Goal: Navigation & Orientation: Find specific page/section

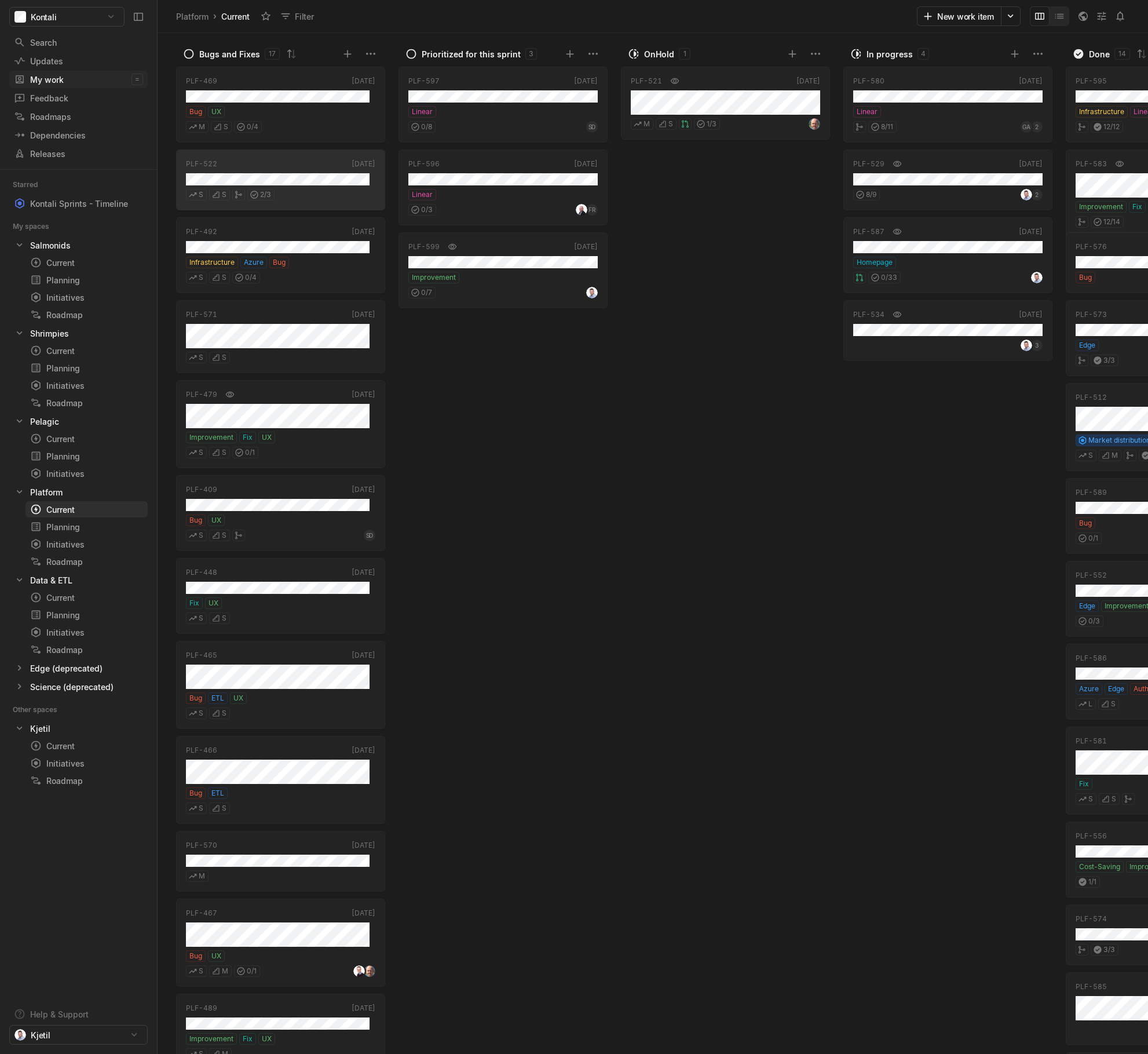
click at [68, 81] on div "My work" at bounding box center [72, 79] width 118 height 12
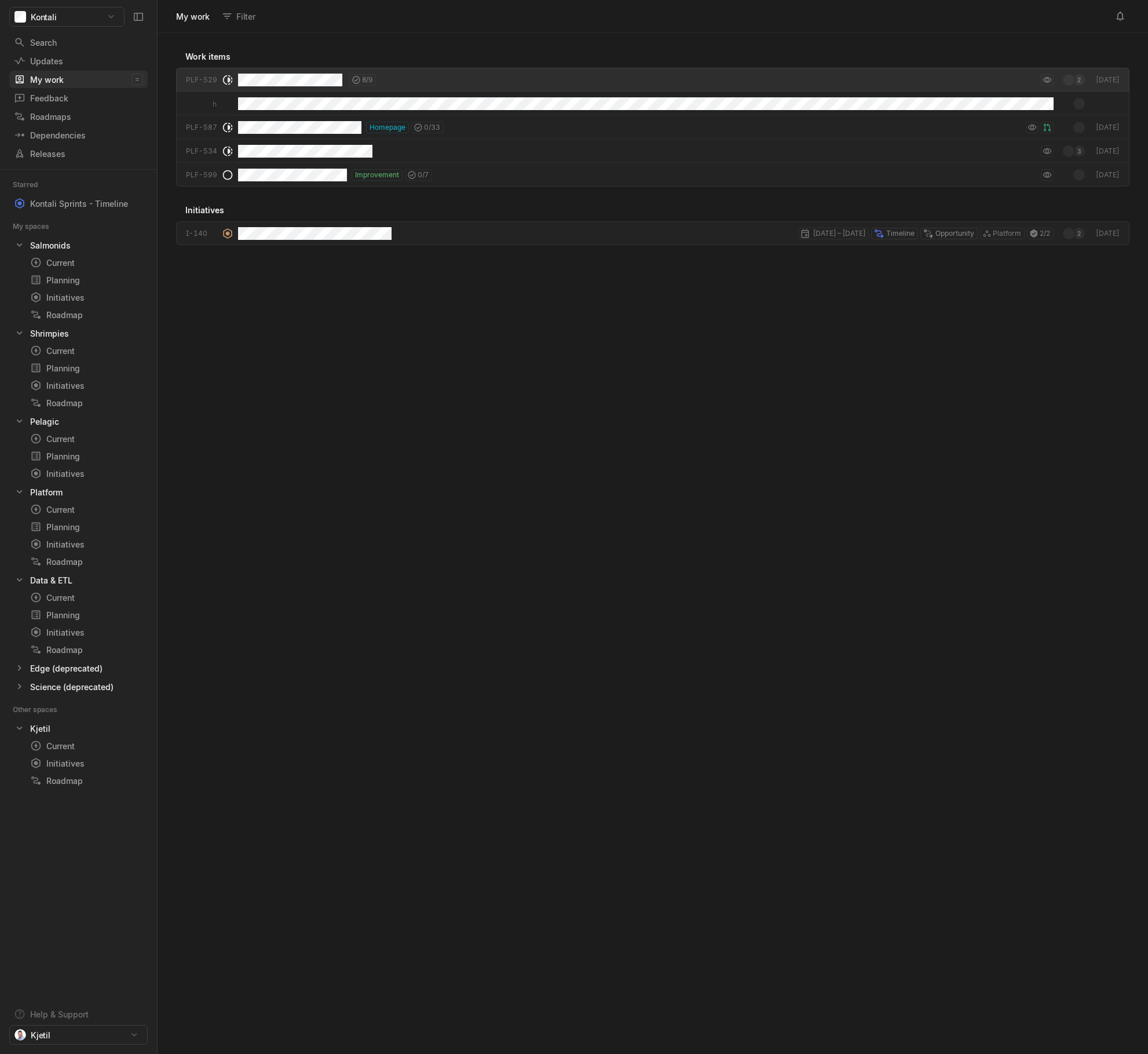
scroll to position [1015, 984]
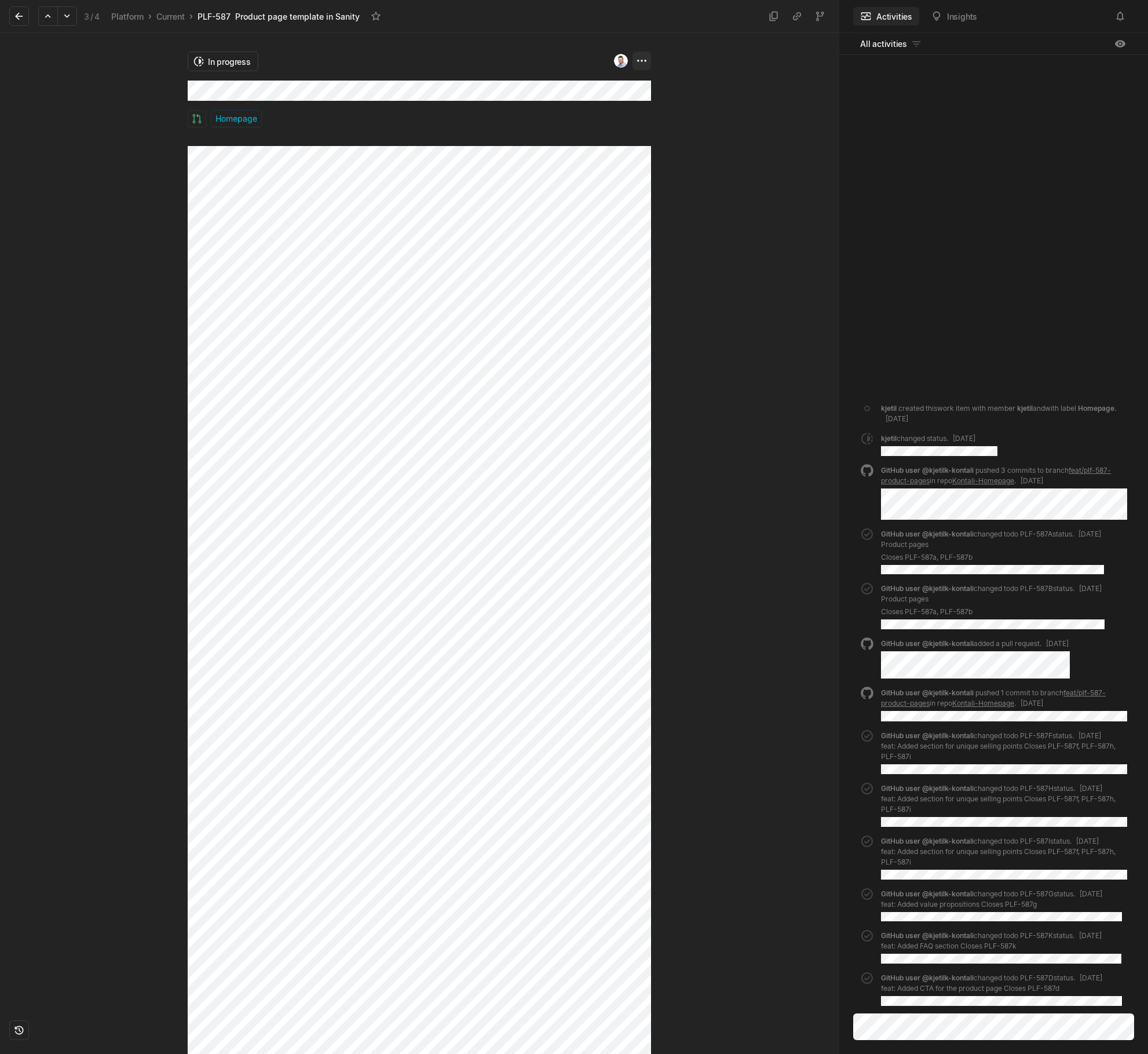
click at [645, 67] on html "Kontali Search / Updates g then u My work = Feedback g then f Roadmaps g then ⇧…" at bounding box center [574, 527] width 1148 height 1054
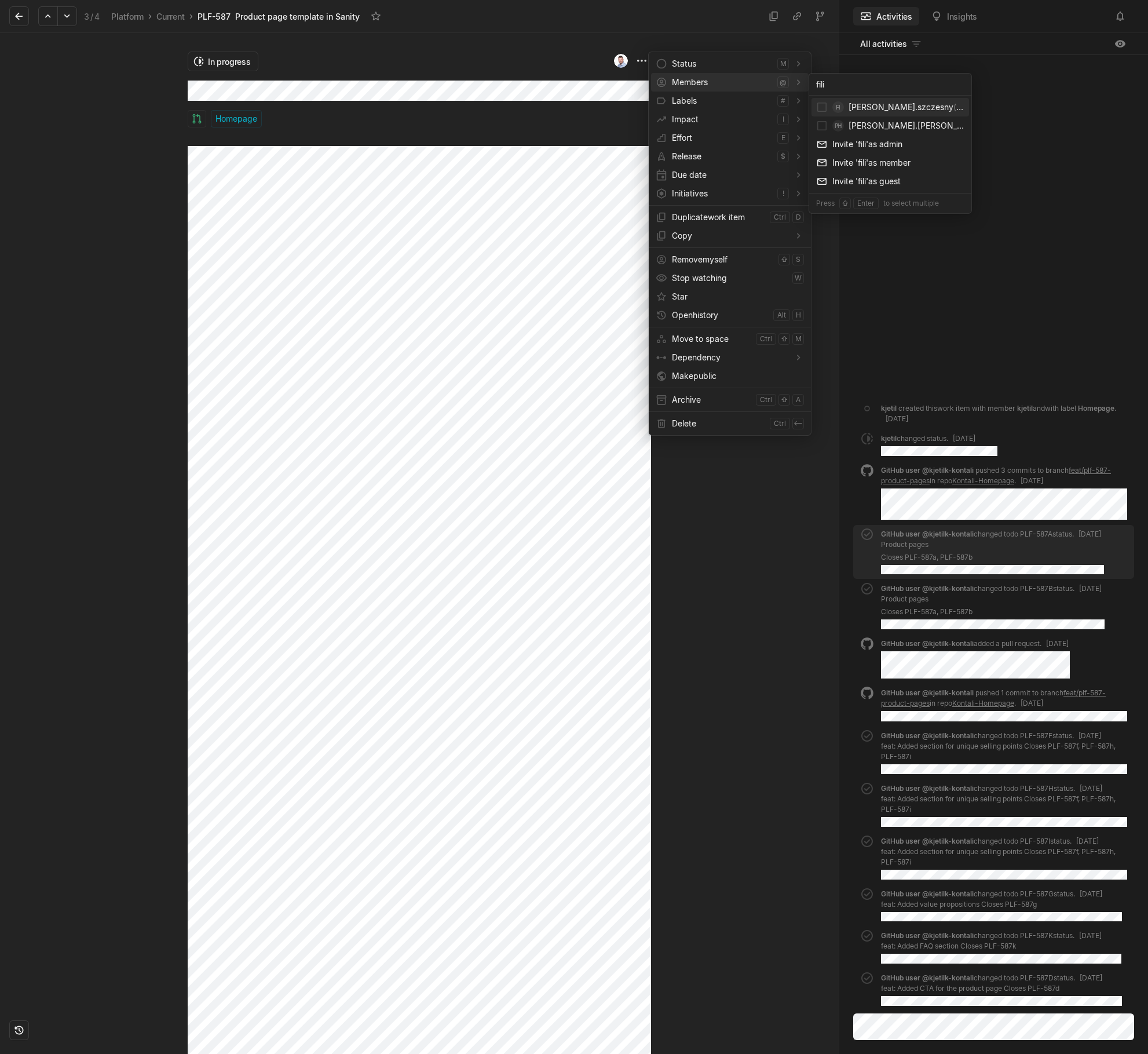
type input "fili"
type input "f"
click at [434, 149] on html "Kontali Search / Updates g then u My work = Feedback g then f Roadmaps g then ⇧…" at bounding box center [574, 527] width 1148 height 1054
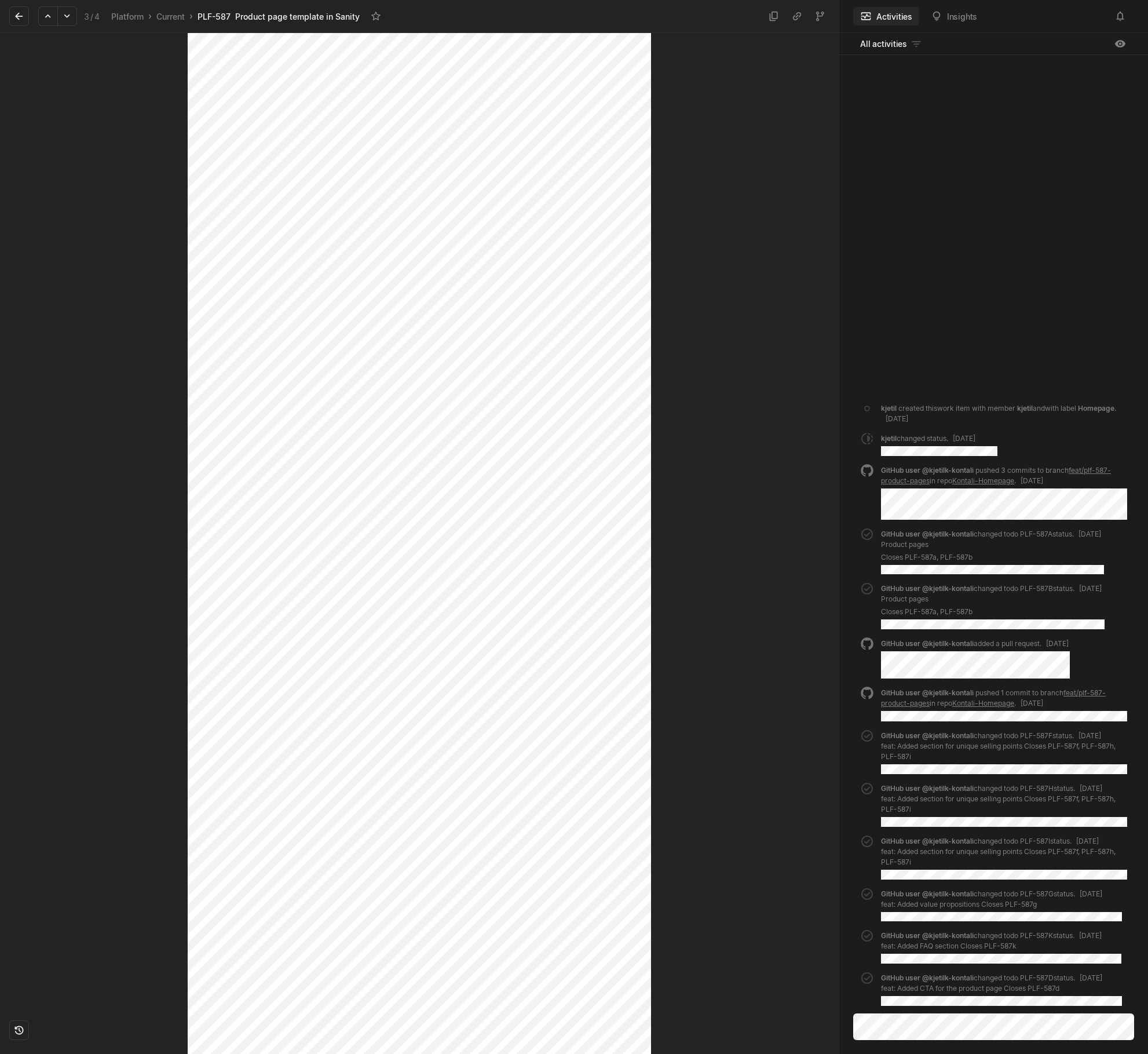
scroll to position [580, 0]
click at [637, 558] on html "Kontali Search / Updates g then u My work = Feedback g then f Roadmaps g then ⇧…" at bounding box center [574, 527] width 1148 height 1054
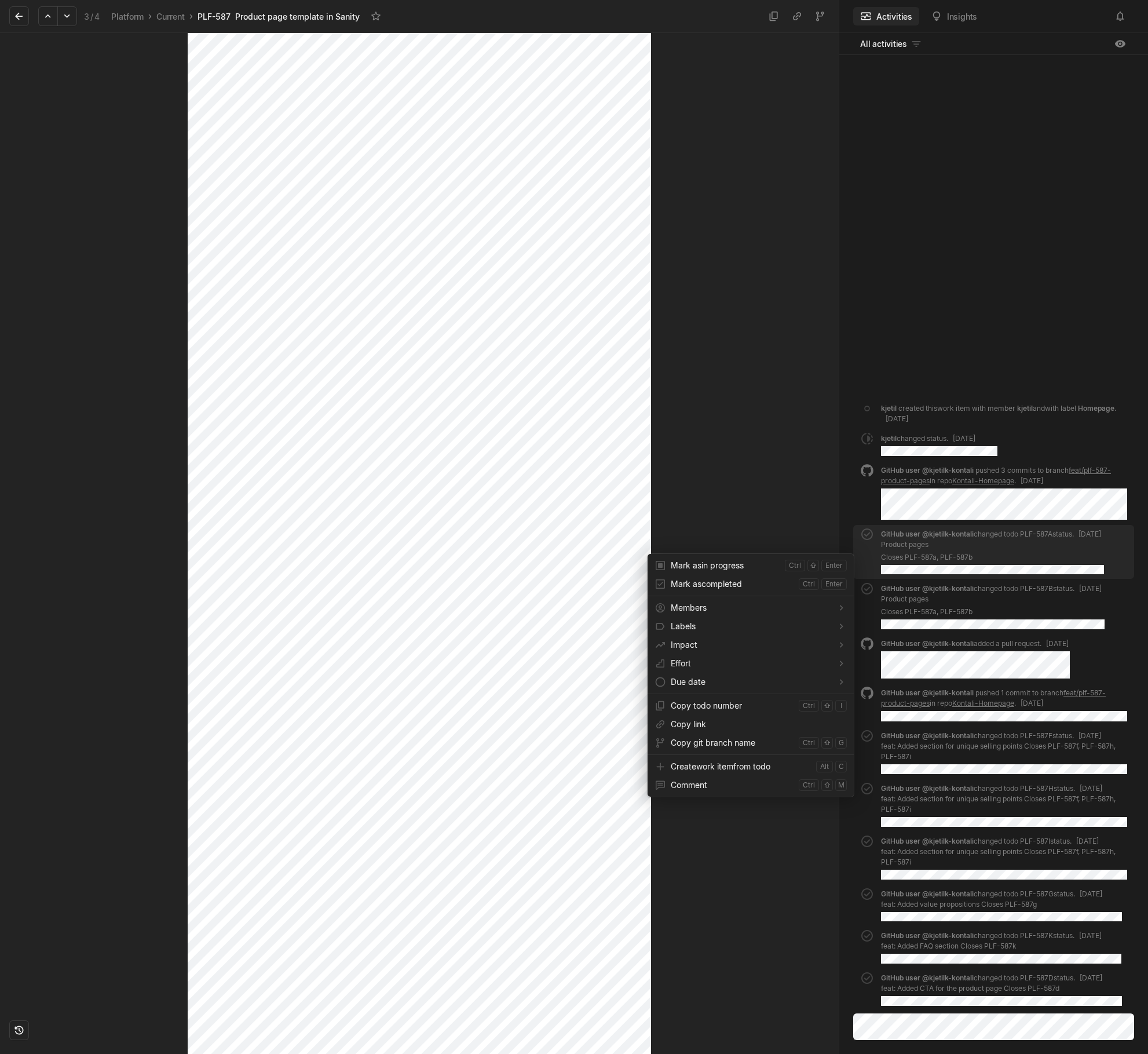
click at [220, 408] on html "Kontali Search / Updates g then u My work = Feedback g then f Roadmaps g then ⇧…" at bounding box center [574, 527] width 1148 height 1054
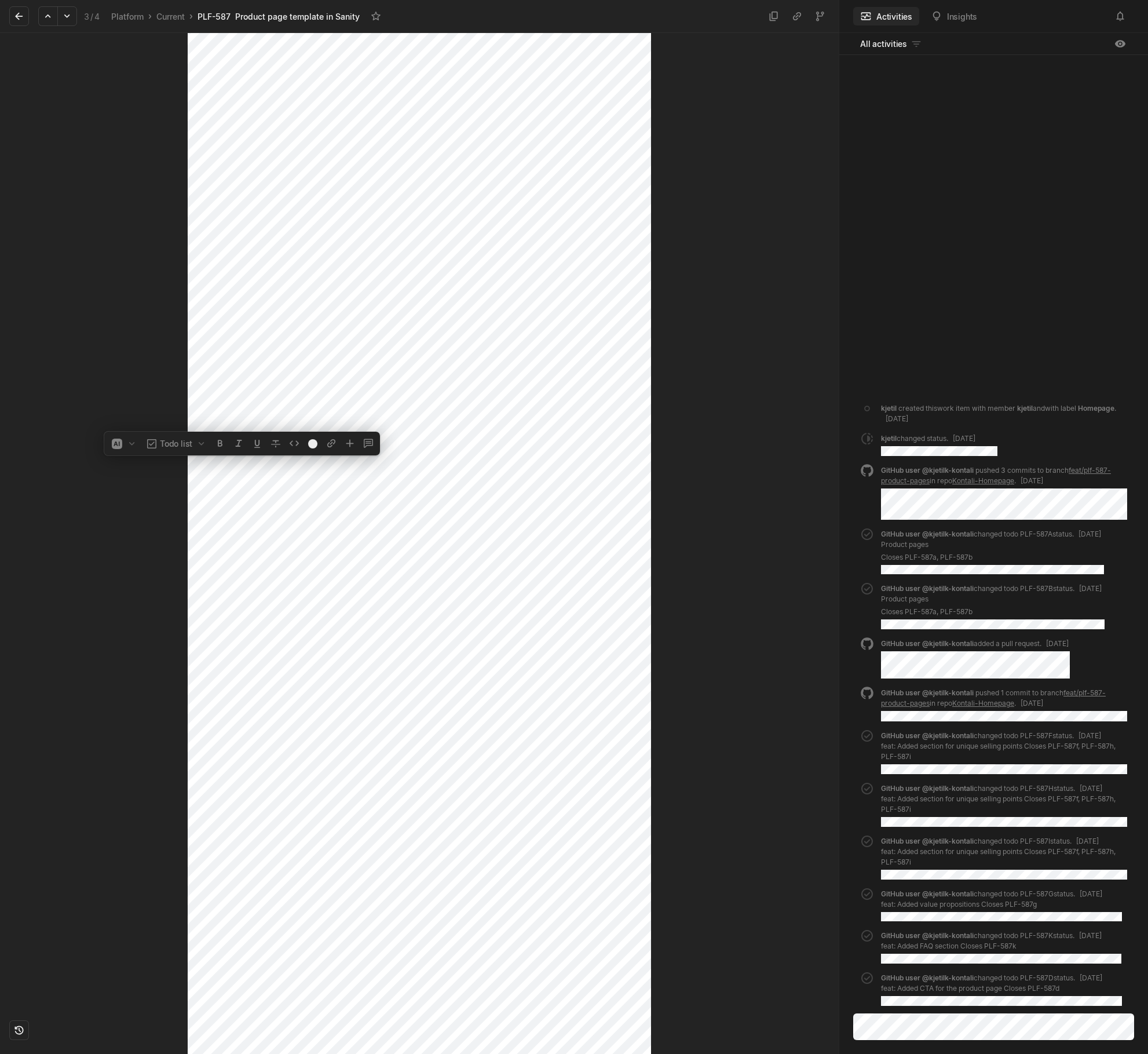
click at [617, 495] on html "Kontali Search / Updates g then u My work = Feedback g then f Roadmaps g then ⇧…" at bounding box center [574, 527] width 1148 height 1054
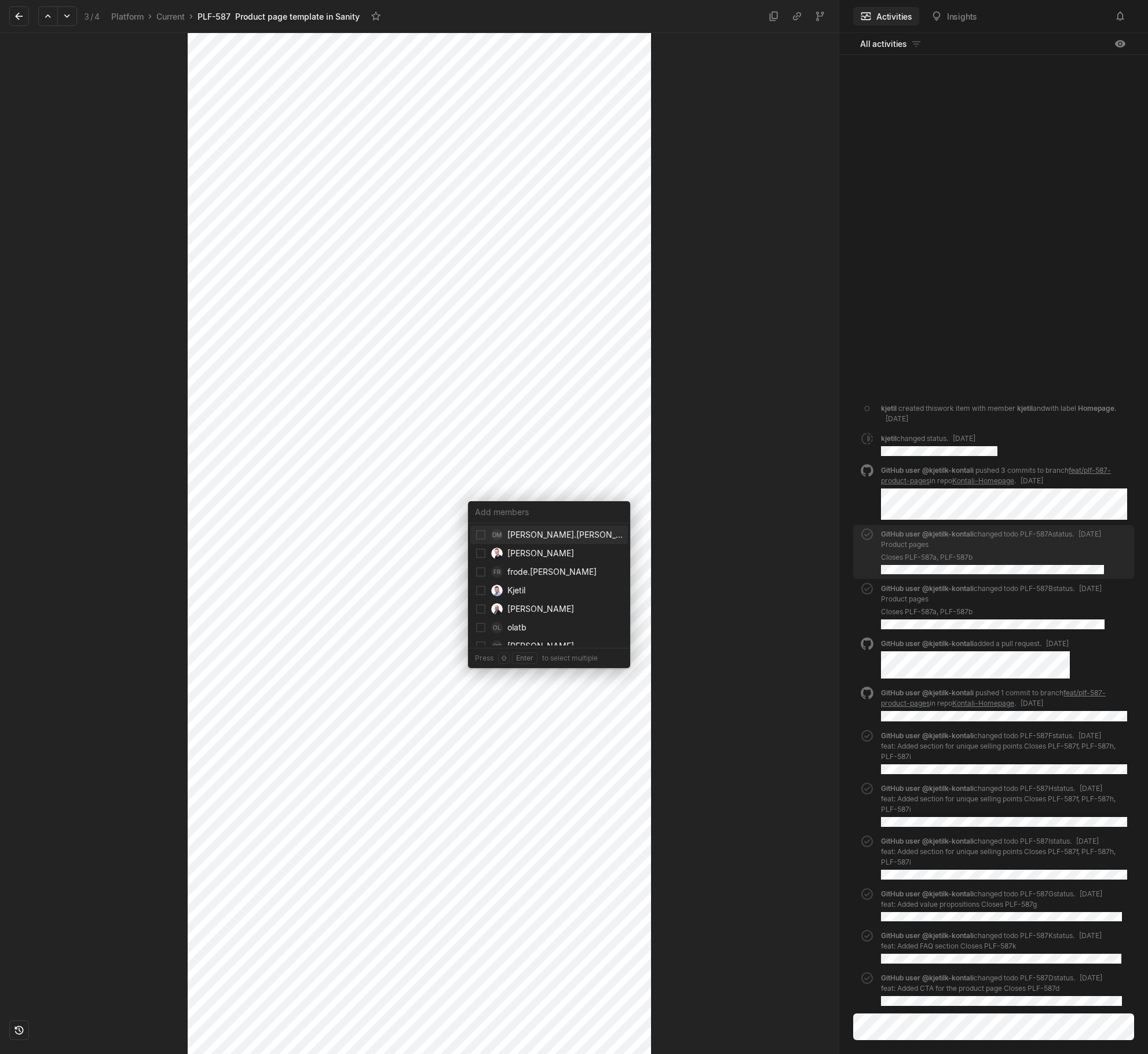
click at [219, 593] on html "Kontali Search / Updates g then u My work = Feedback g then f Roadmaps g then ⇧…" at bounding box center [574, 527] width 1148 height 1054
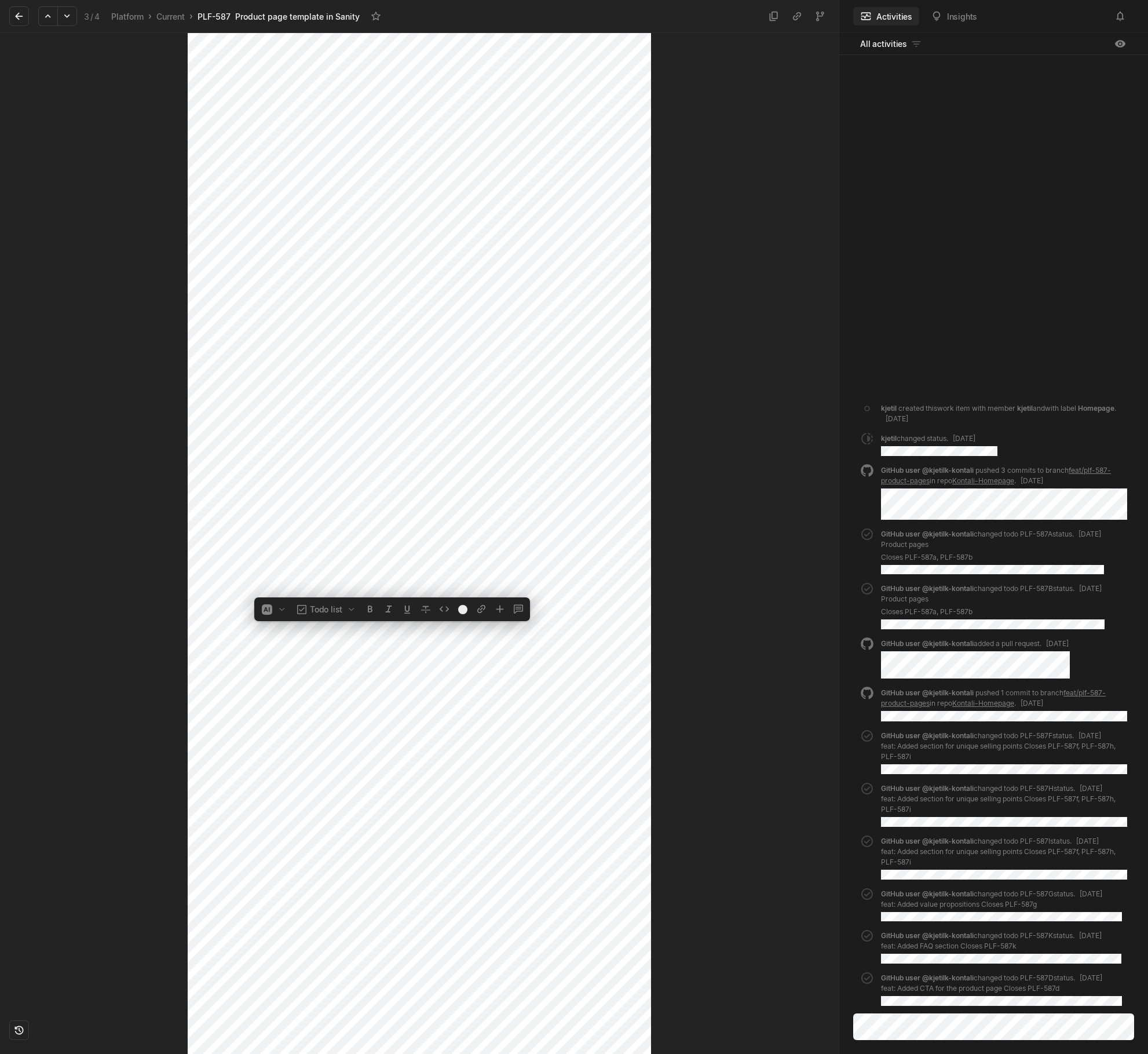
click at [701, 724] on div "In progress Homepage" at bounding box center [419, 543] width 839 height 1021
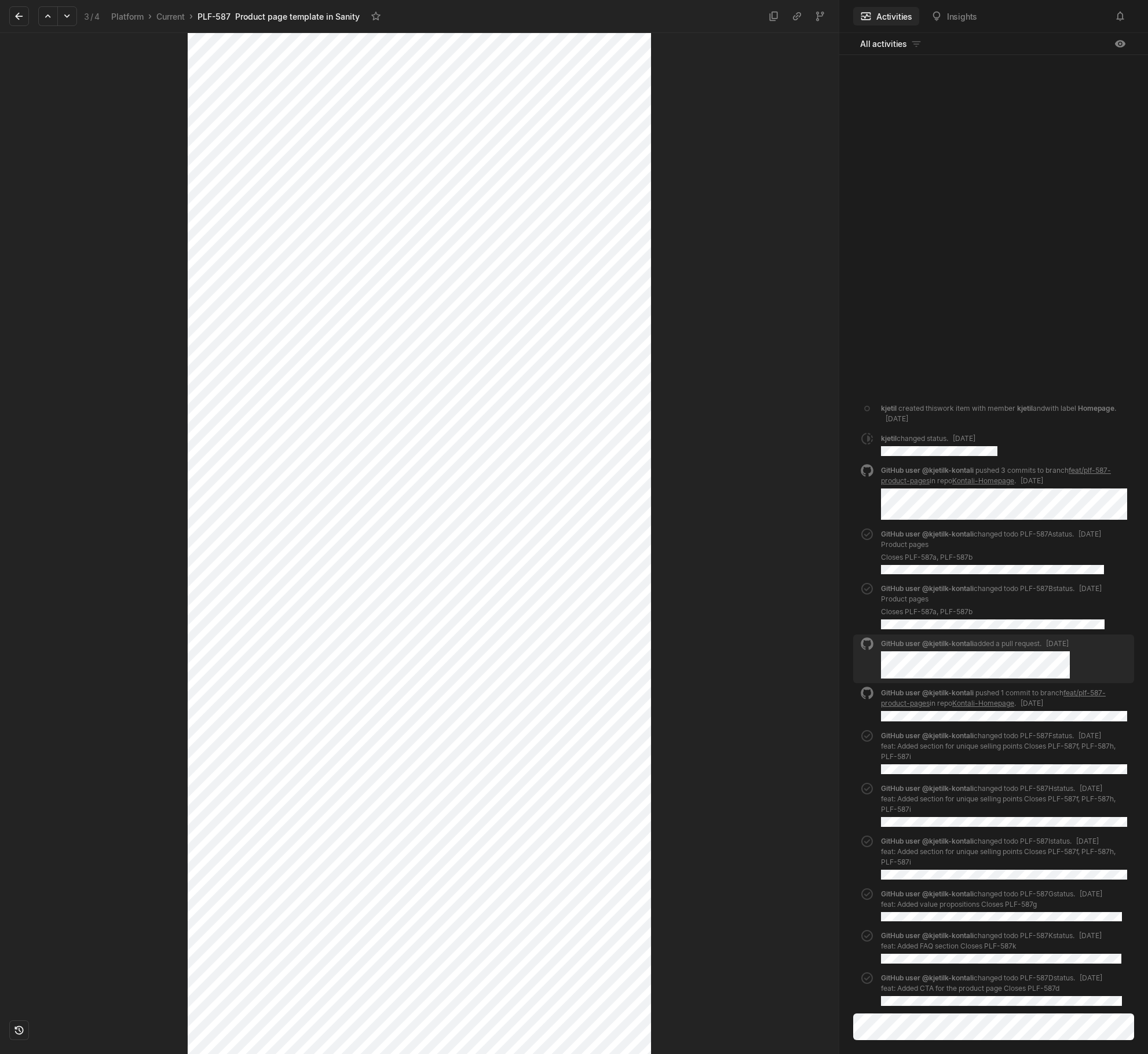
scroll to position [985, 0]
